Goal: Information Seeking & Learning: Learn about a topic

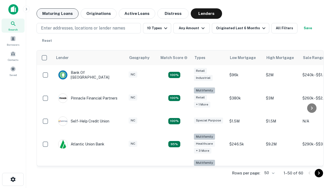
click at [57, 14] on button "Maturing Loans" at bounding box center [57, 13] width 42 height 10
